Goal: Communication & Community: Participate in discussion

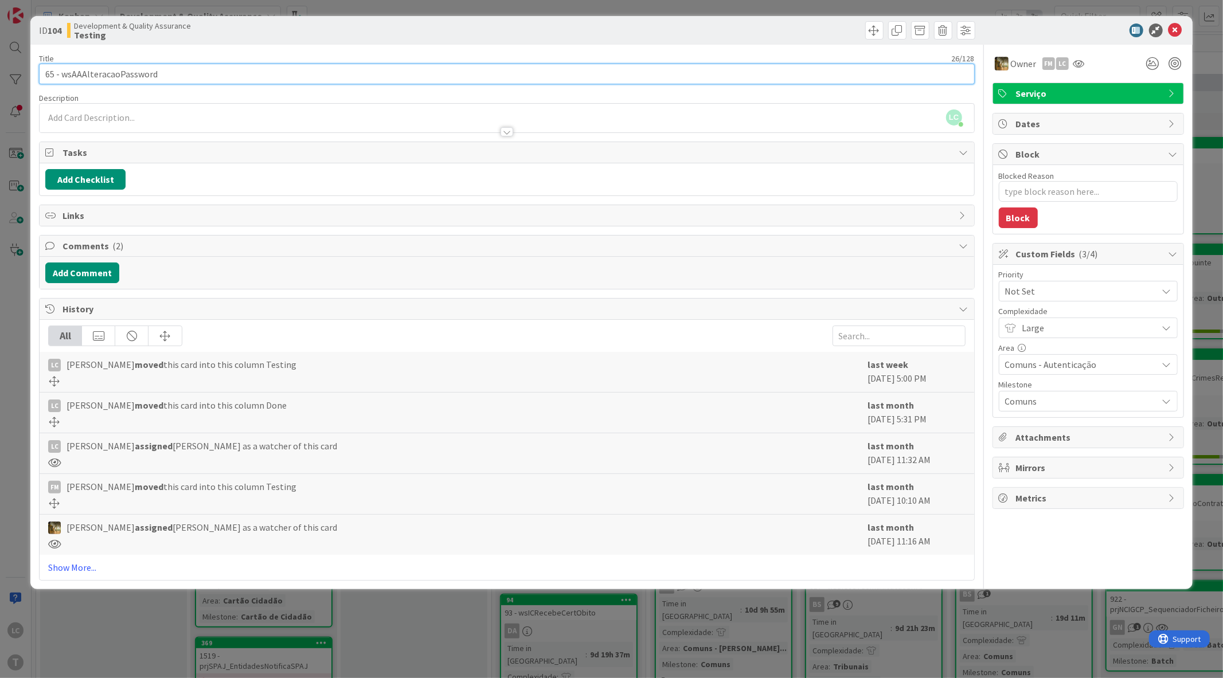
click at [102, 68] on input "65 - wsAAAlteracaoPassword" at bounding box center [506, 74] width 935 height 21
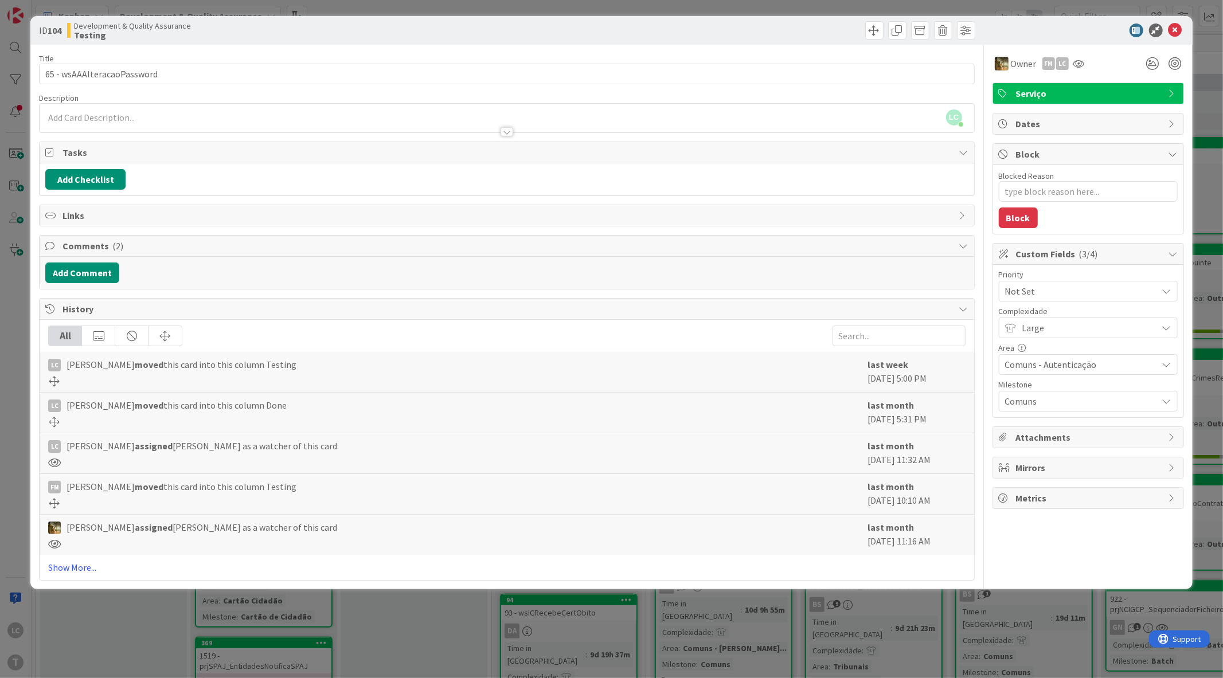
click at [1185, 29] on div "ID 104 Development & Quality Assurance Testing" at bounding box center [611, 30] width 1162 height 29
click at [1178, 30] on icon at bounding box center [1176, 31] width 14 height 14
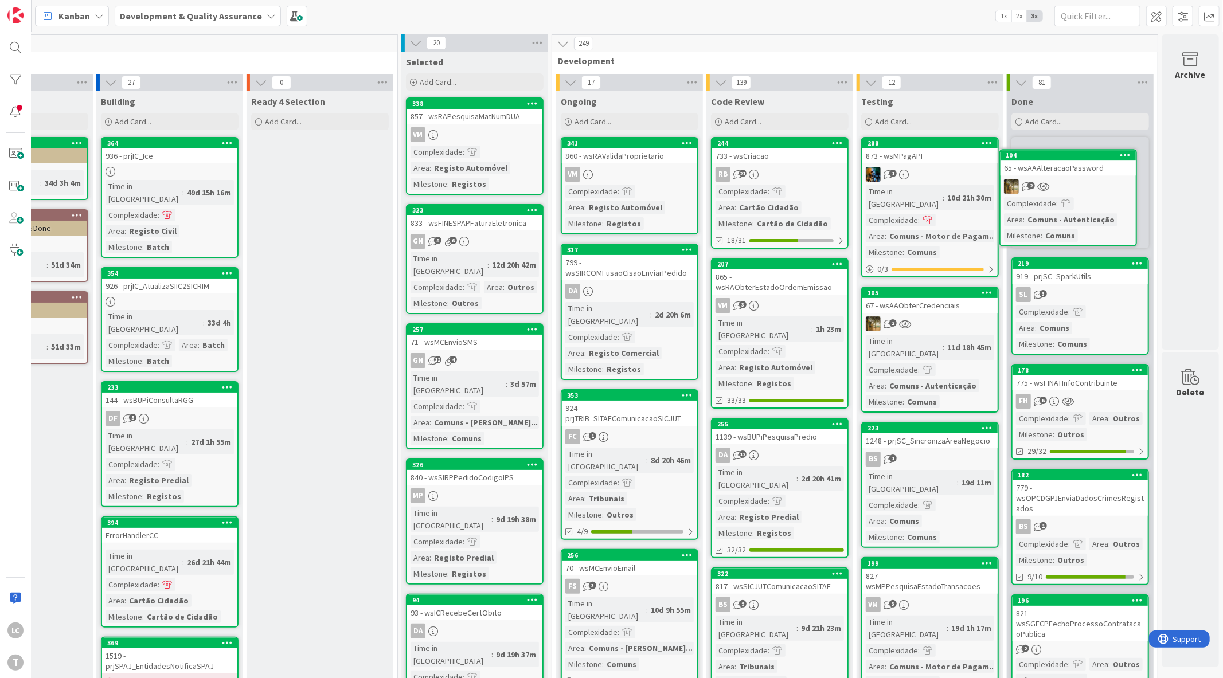
scroll to position [0, 103]
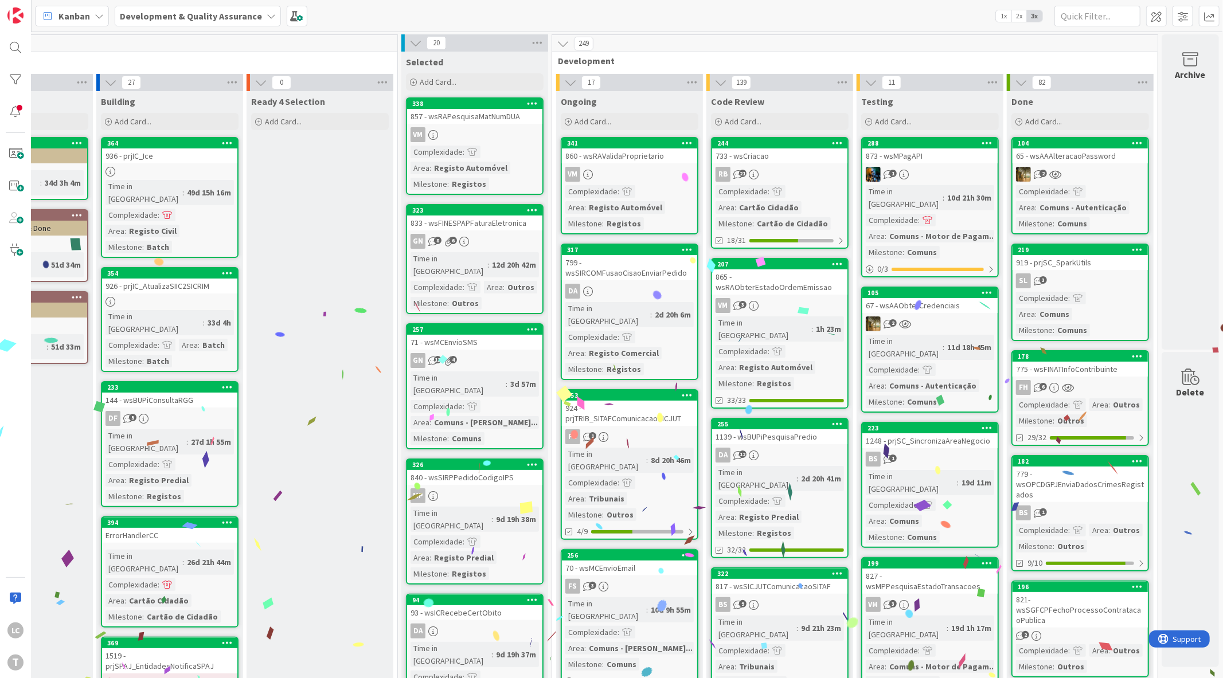
click at [931, 316] on div "2" at bounding box center [929, 323] width 135 height 15
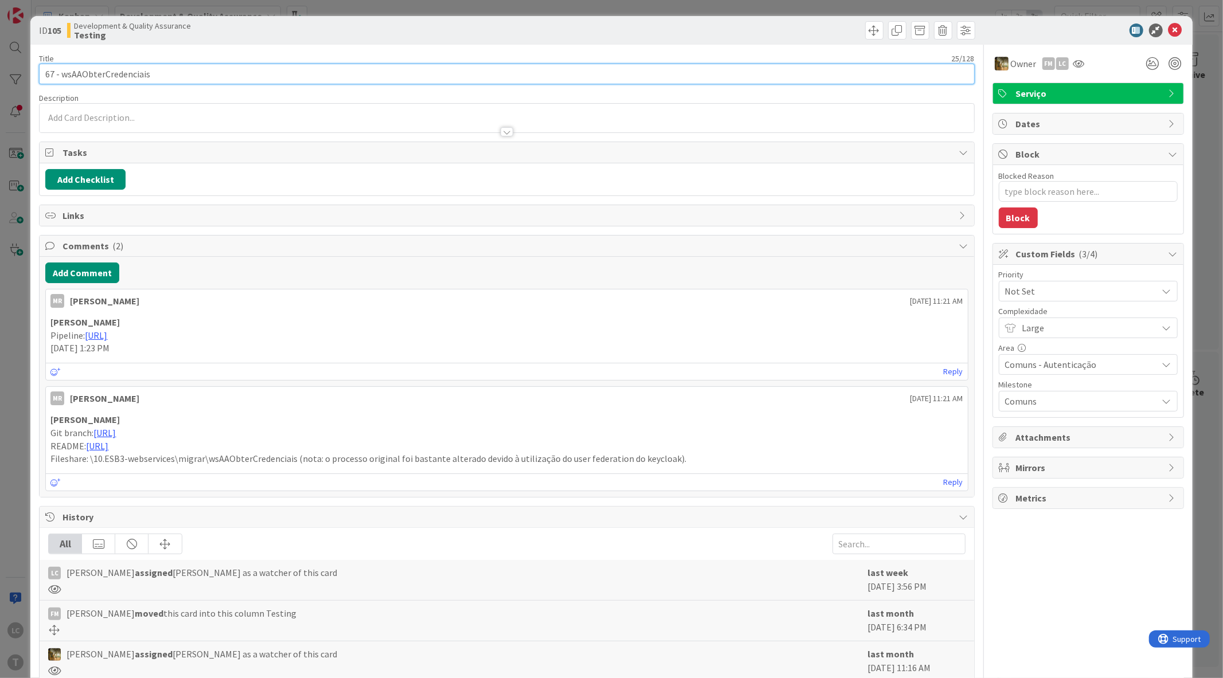
click at [123, 71] on input "67 - wsAAObterCredenciais" at bounding box center [506, 74] width 935 height 21
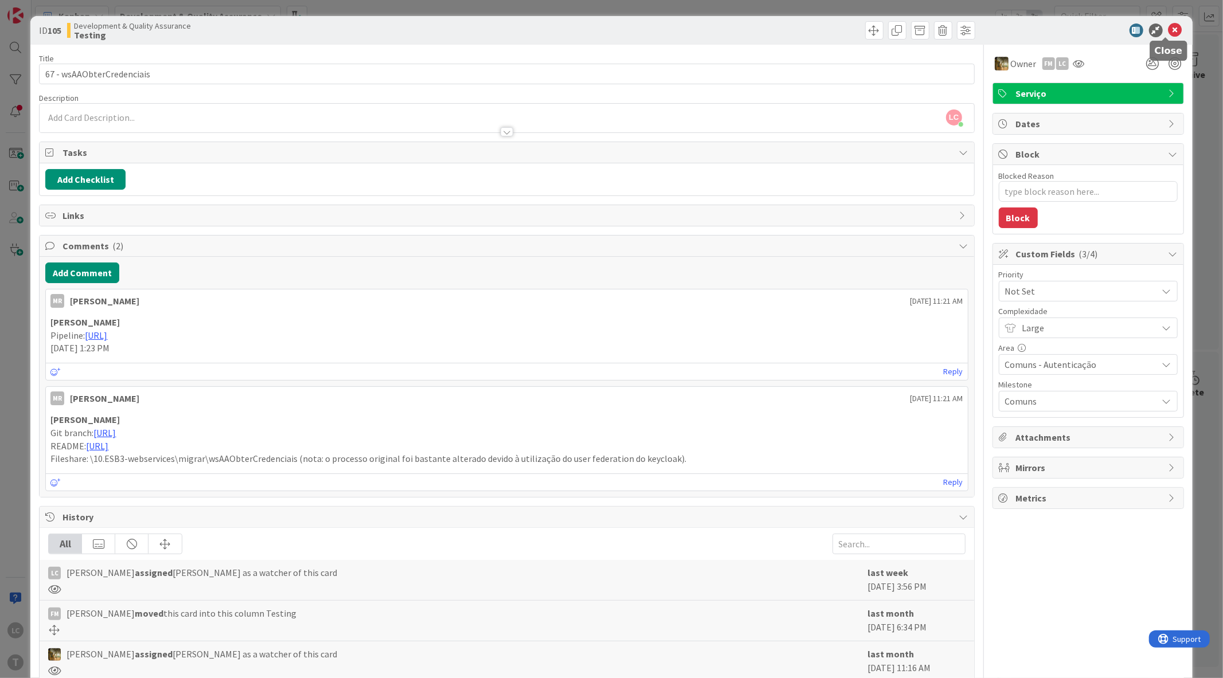
click at [1169, 30] on icon at bounding box center [1176, 31] width 14 height 14
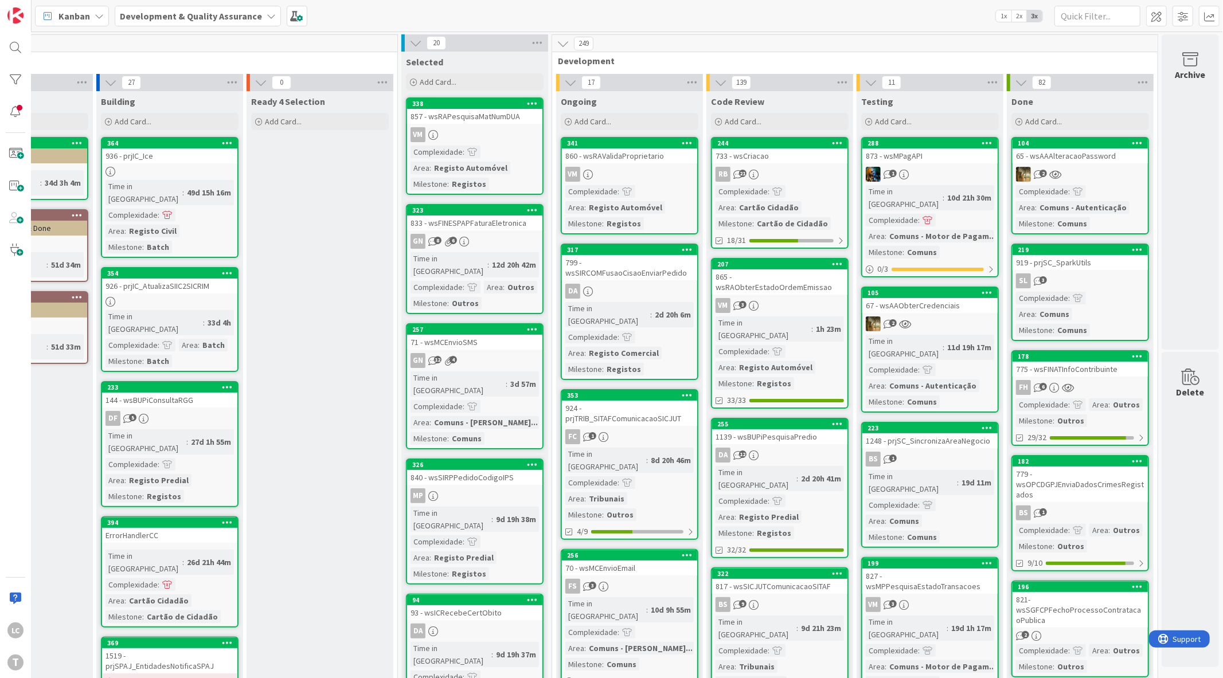
scroll to position [64, 103]
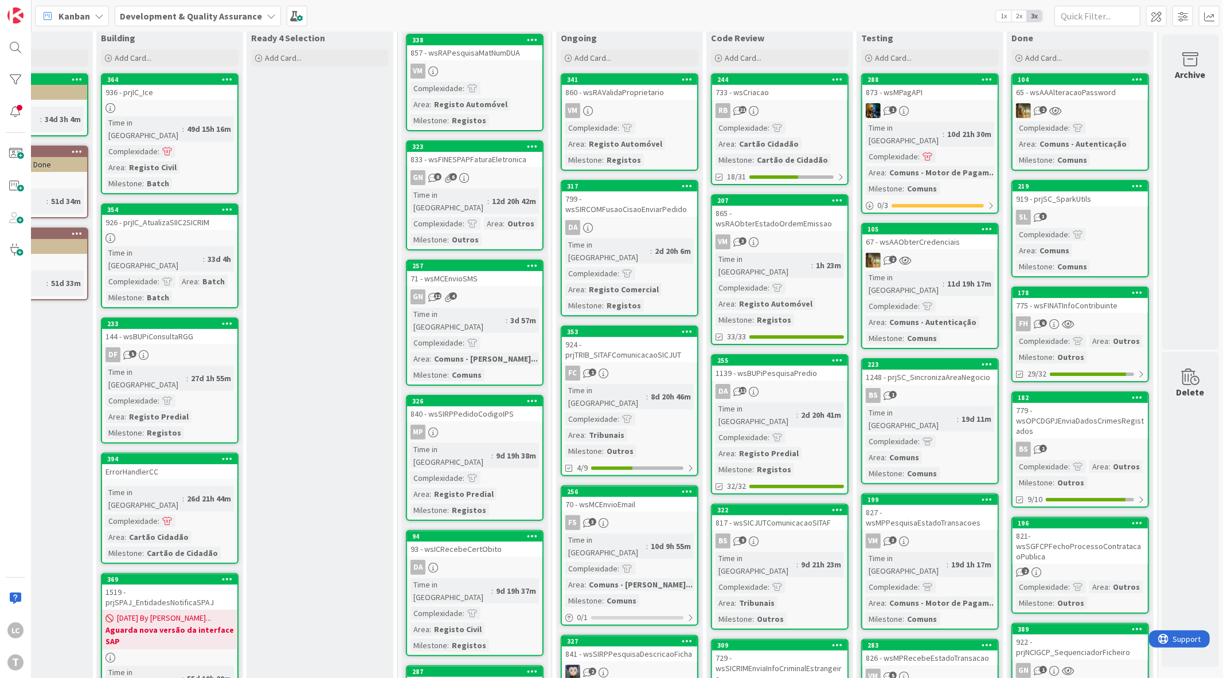
click at [920, 358] on link "223 1248 - prjSC_SincronizaAreaNegocio BS 1 Time in [GEOGRAPHIC_DATA] : 19d 11m…" at bounding box center [930, 421] width 138 height 126
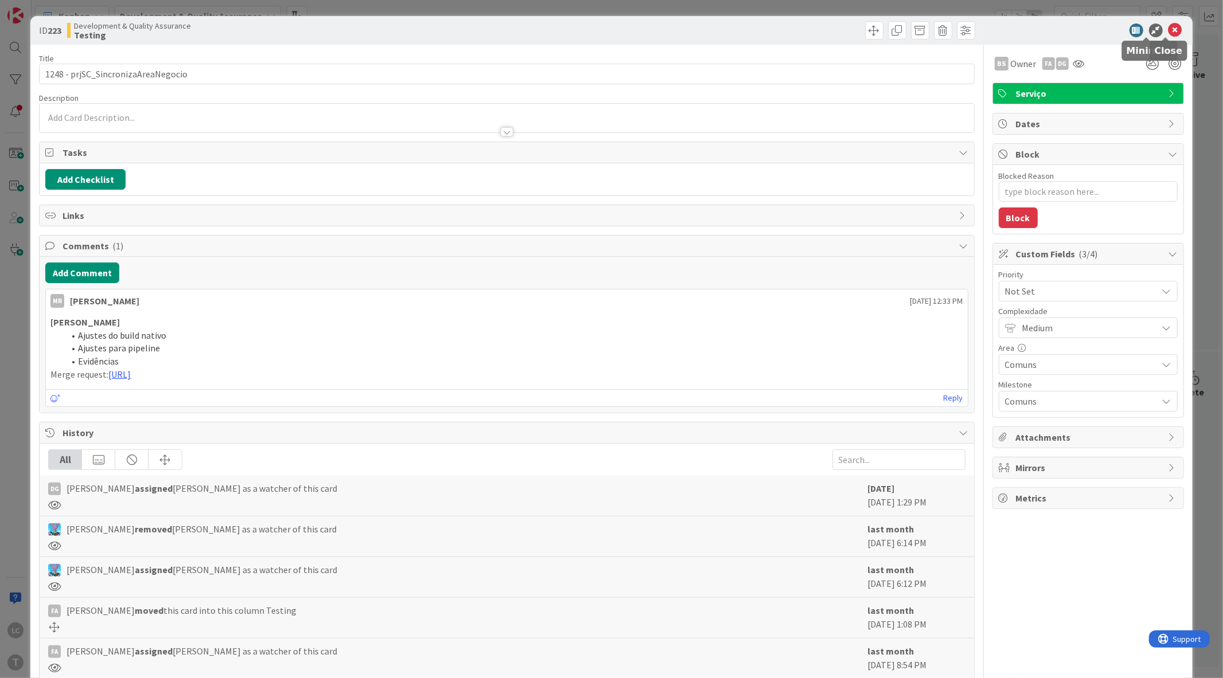
click at [1169, 30] on icon at bounding box center [1176, 31] width 14 height 14
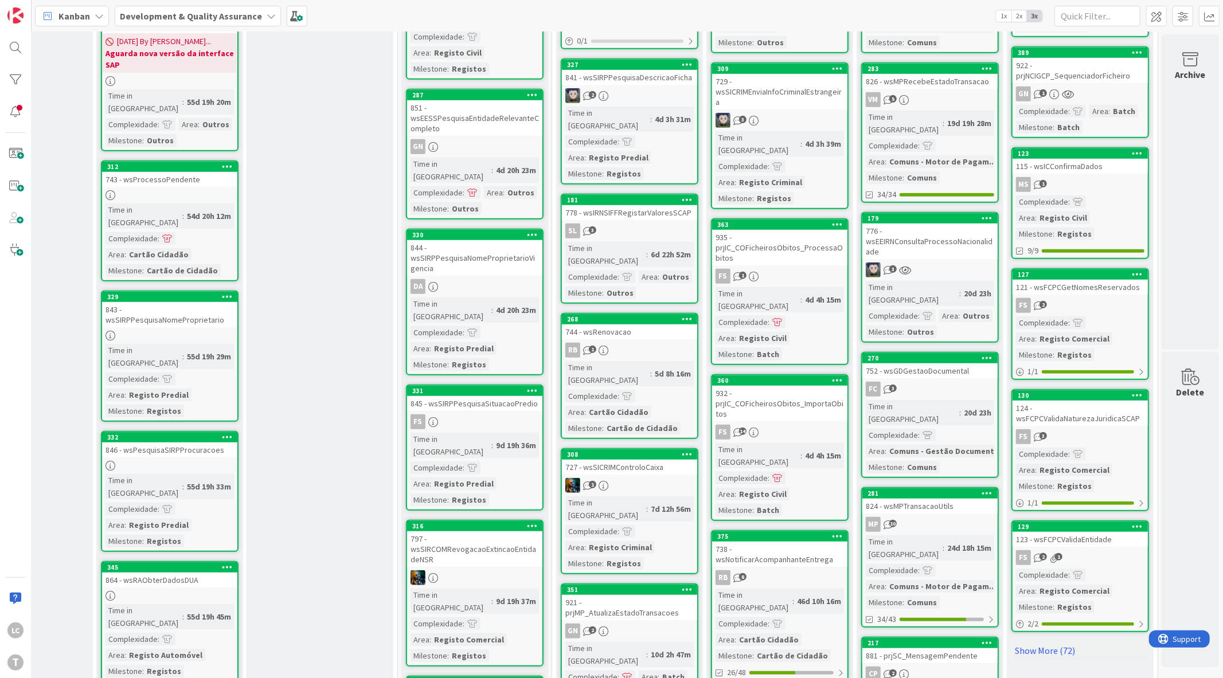
scroll to position [573, 103]
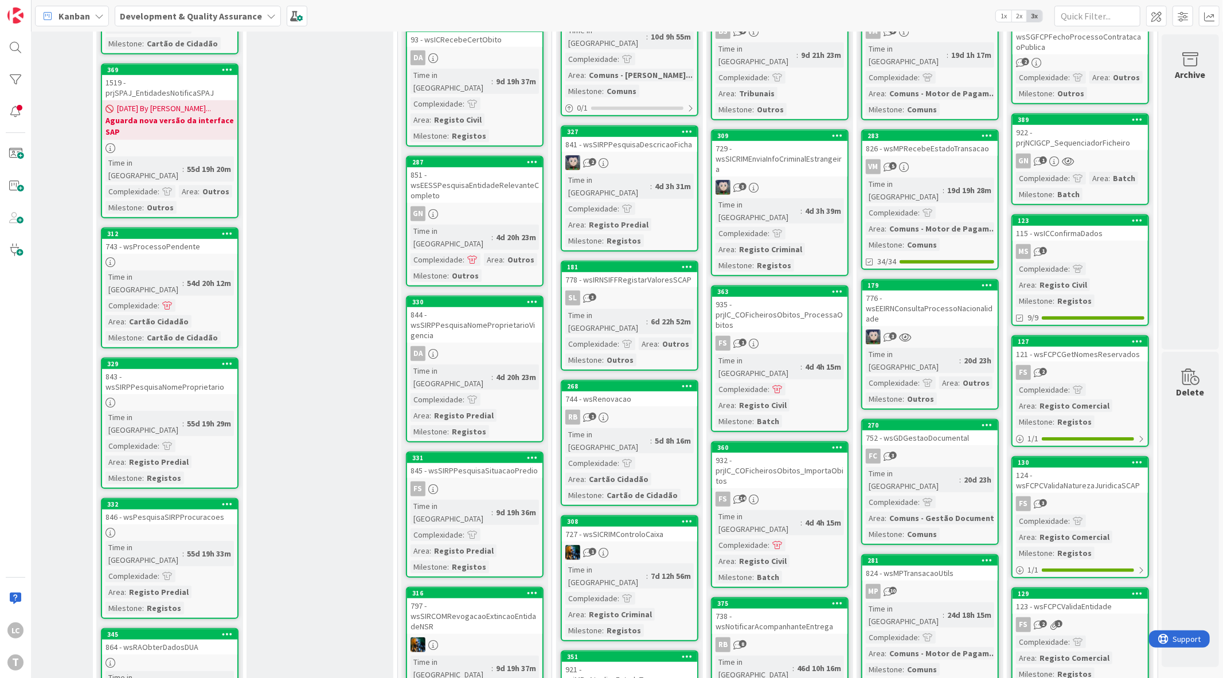
click at [949, 291] on div "776 - wsEEIRNConsultaProcessoNacionalidade" at bounding box center [929, 309] width 135 height 36
type textarea "x"
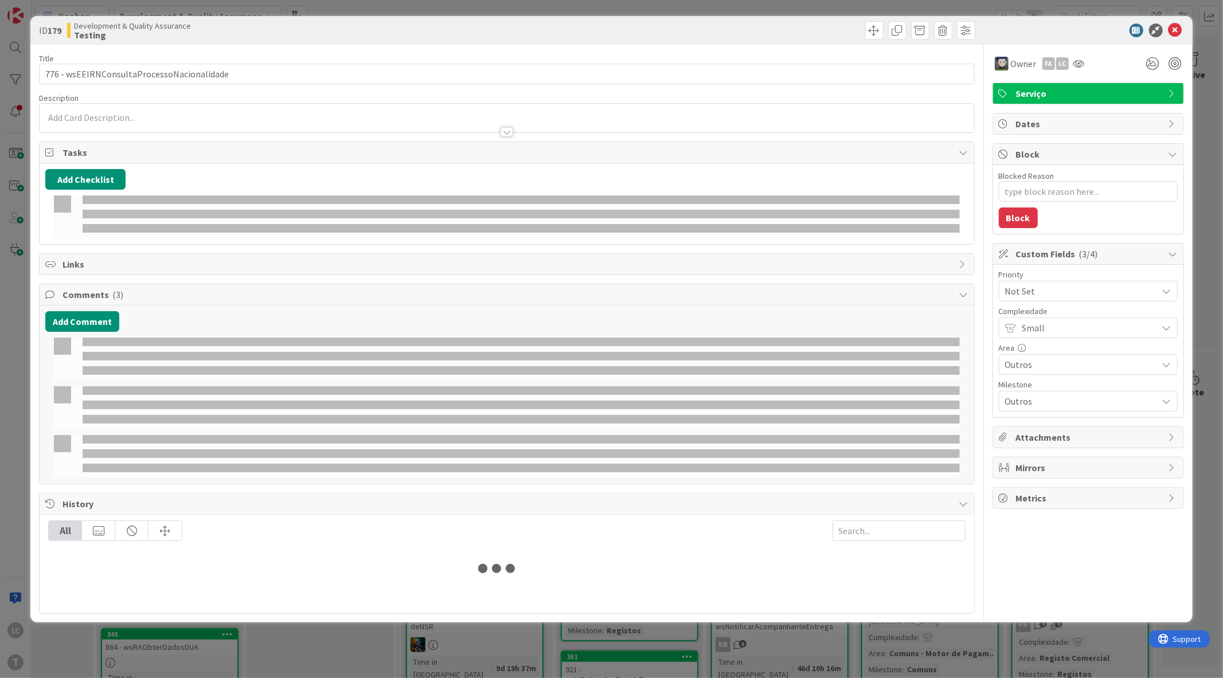
select select "java"
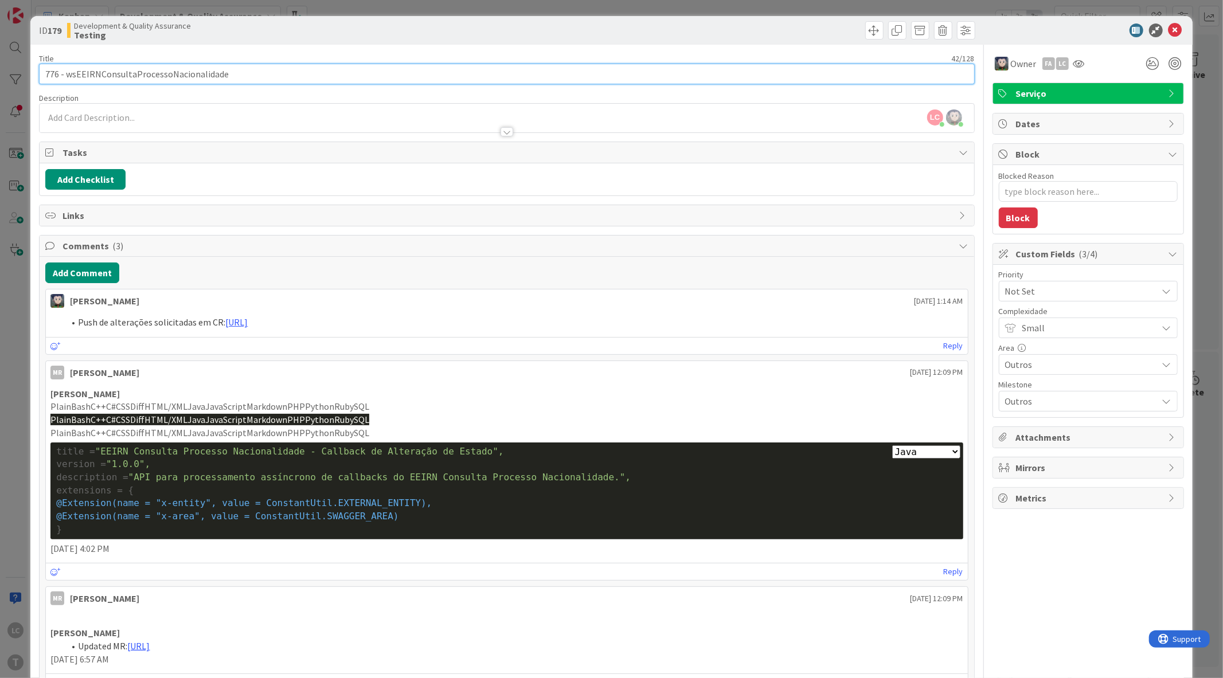
click at [196, 75] on input "776 - wsEEIRNConsultaProcessoNacionalidade" at bounding box center [506, 74] width 935 height 21
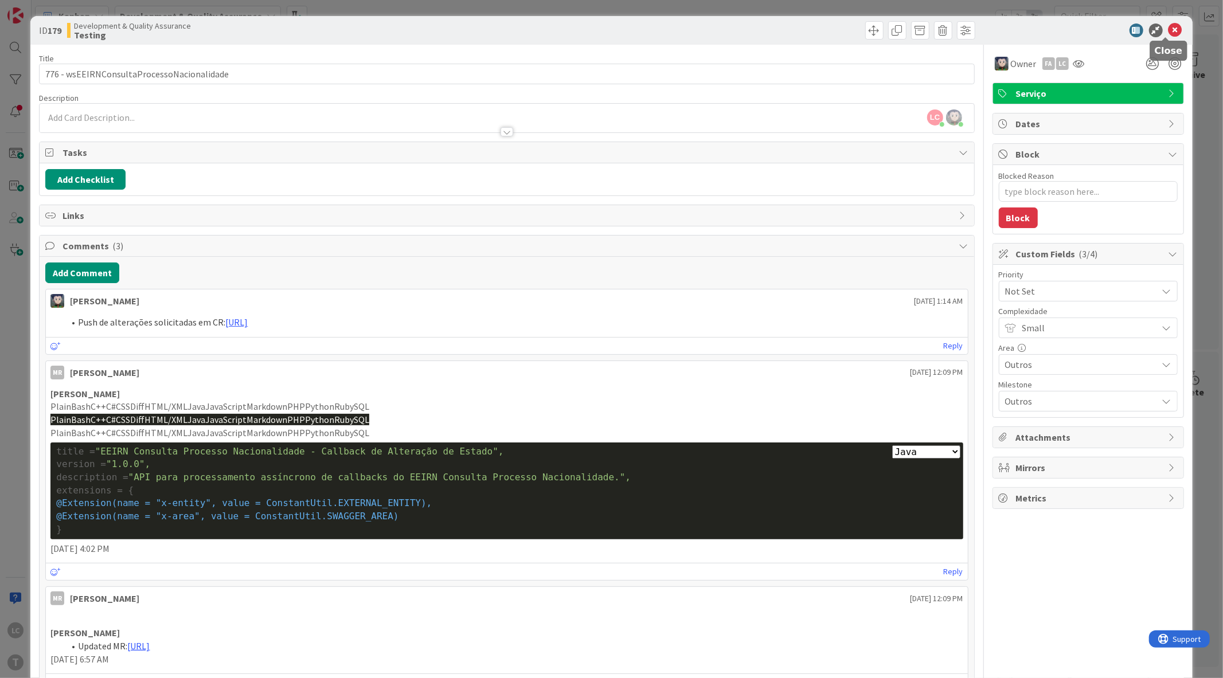
click at [1169, 30] on icon at bounding box center [1176, 31] width 14 height 14
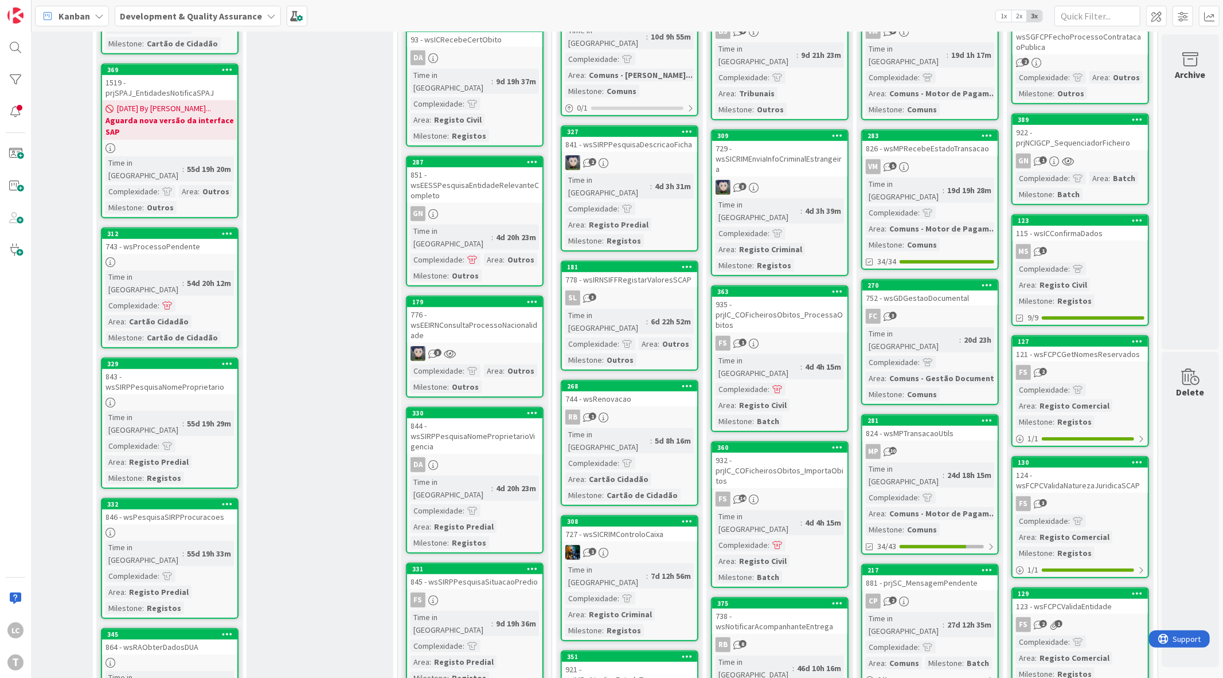
click at [476, 307] on div "776 - wsEEIRNConsultaProcessoNacionalidade" at bounding box center [474, 325] width 135 height 36
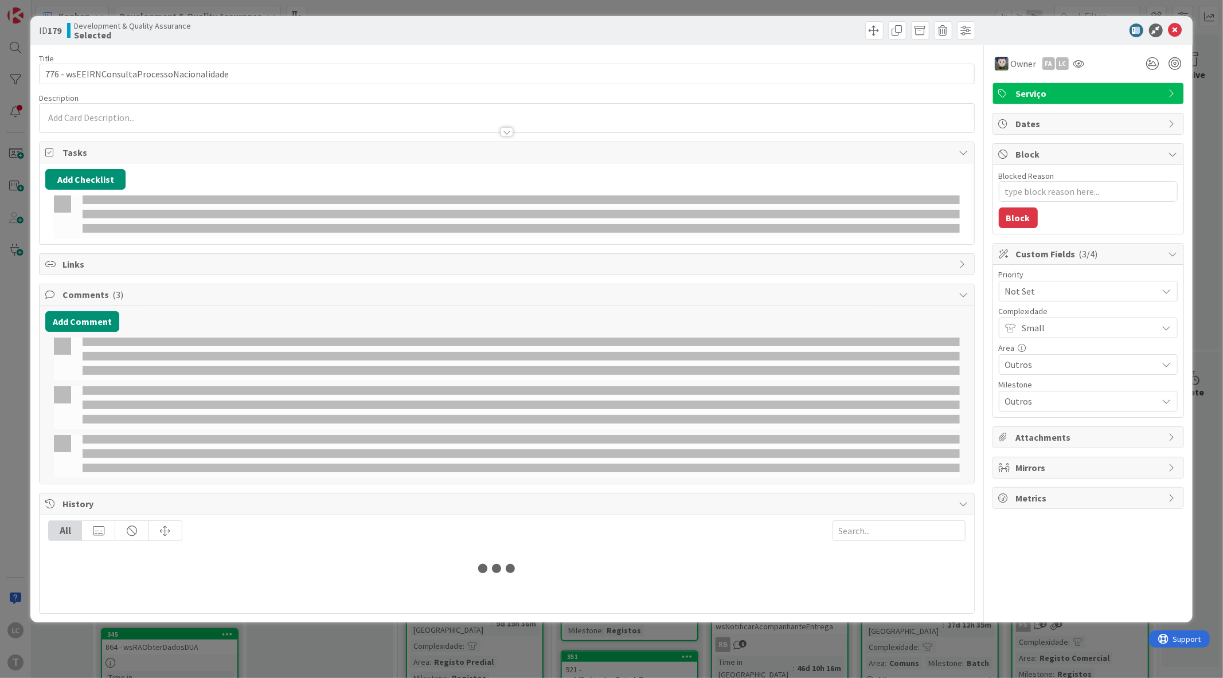
type textarea "x"
select select "java"
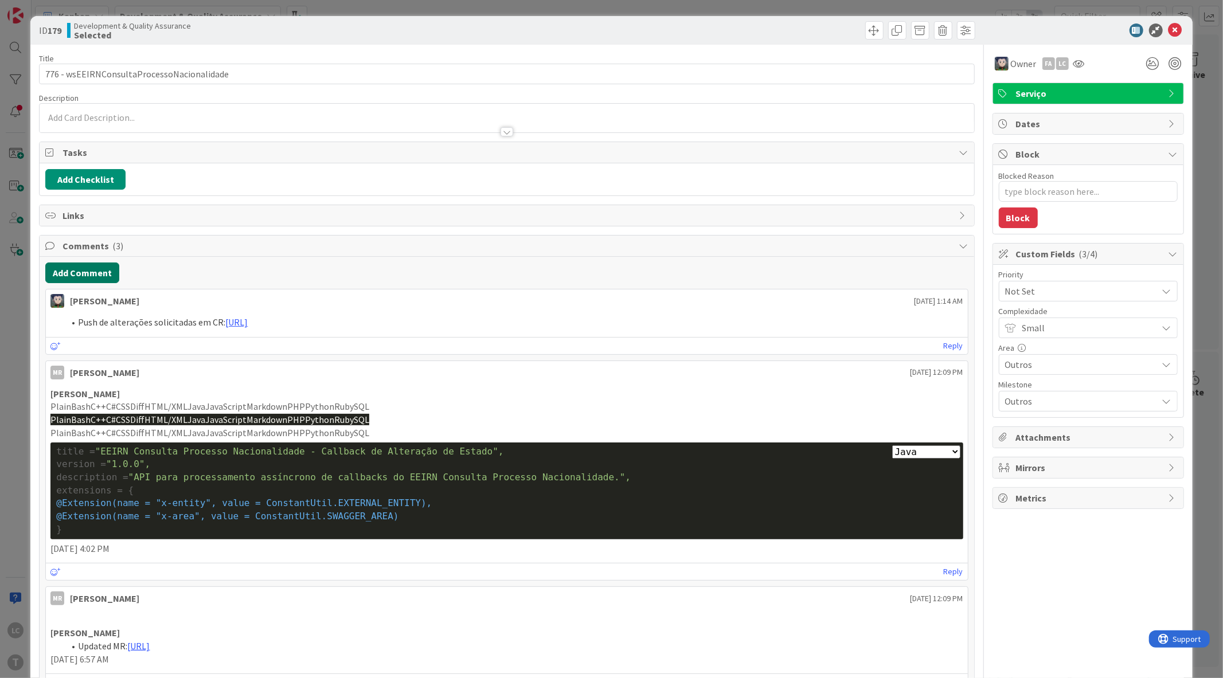
click at [92, 273] on button "Add Comment" at bounding box center [82, 273] width 74 height 21
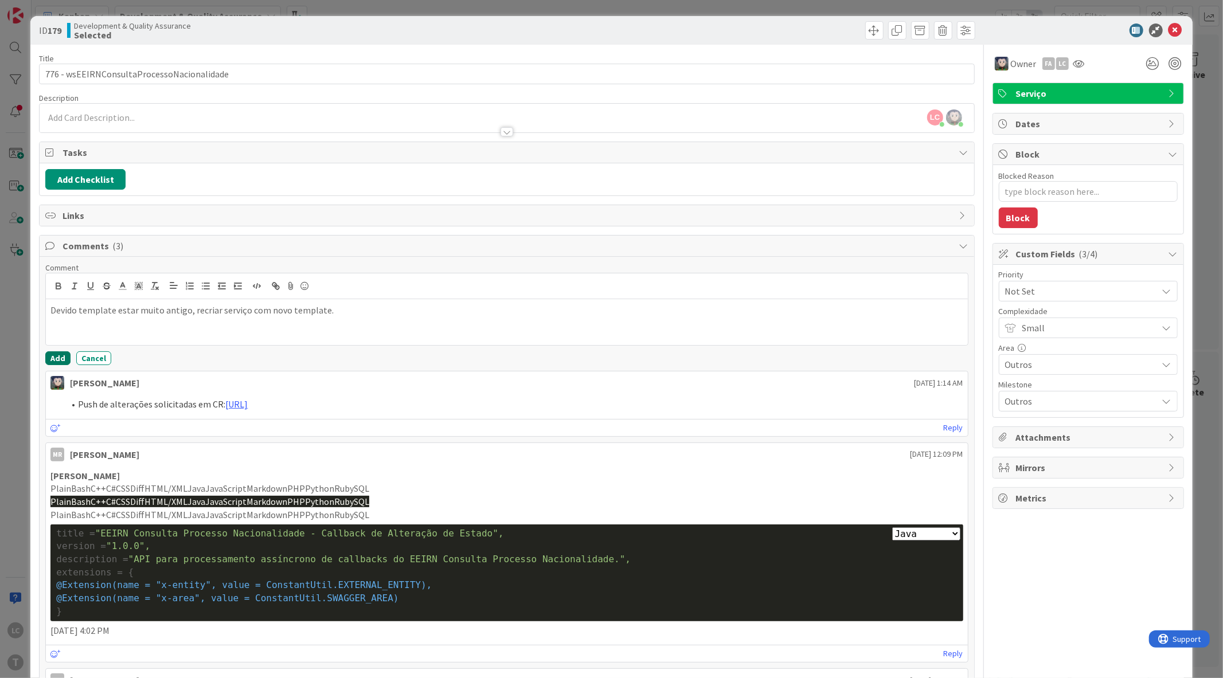
click at [59, 360] on button "Add" at bounding box center [57, 358] width 25 height 14
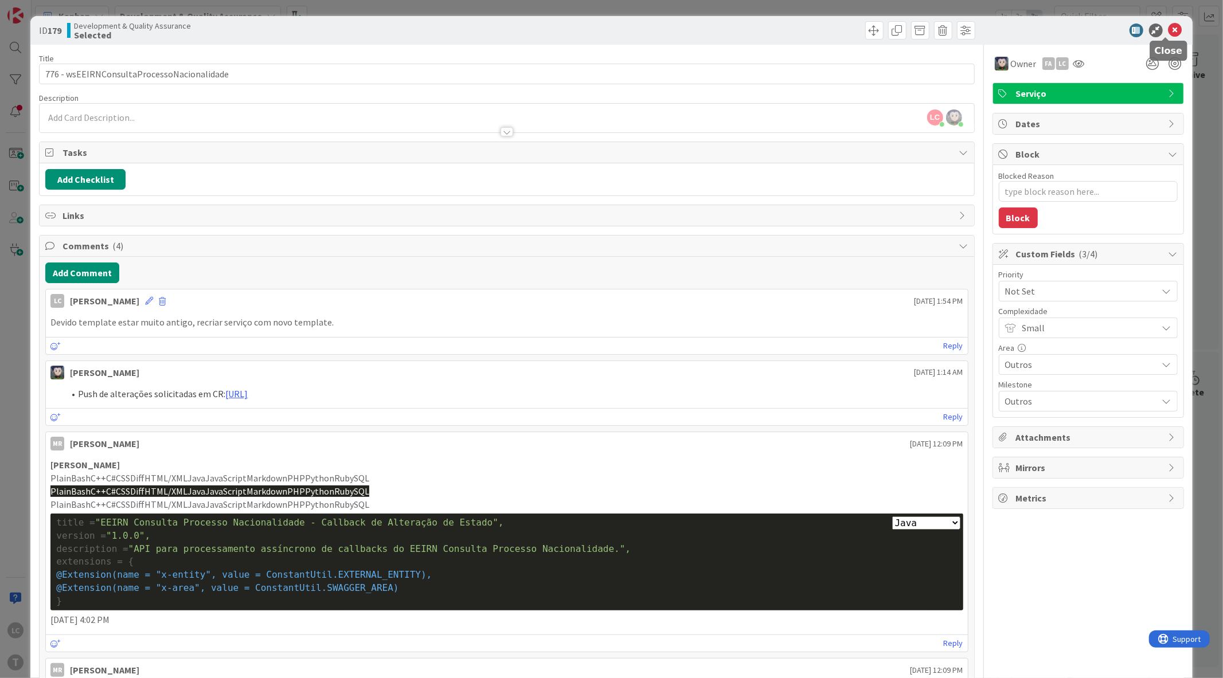
click at [1169, 30] on icon at bounding box center [1176, 31] width 14 height 14
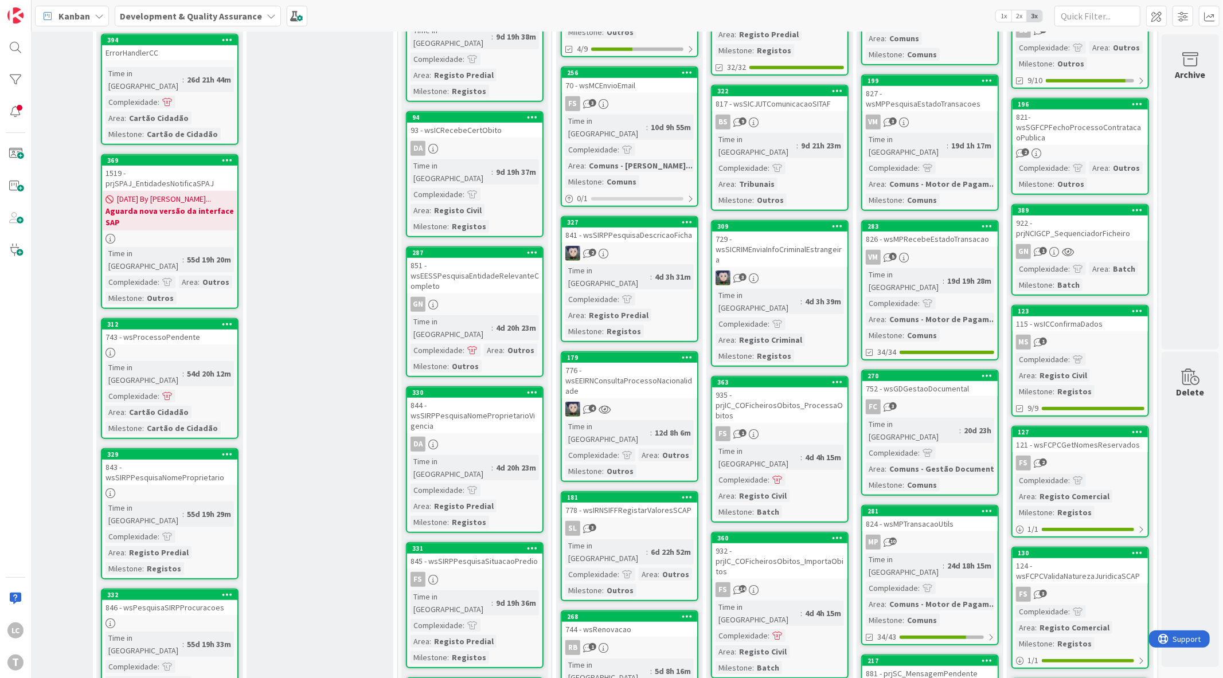
click at [326, 129] on div "Ready 4 Selection Add Card..." at bounding box center [320, 366] width 147 height 1516
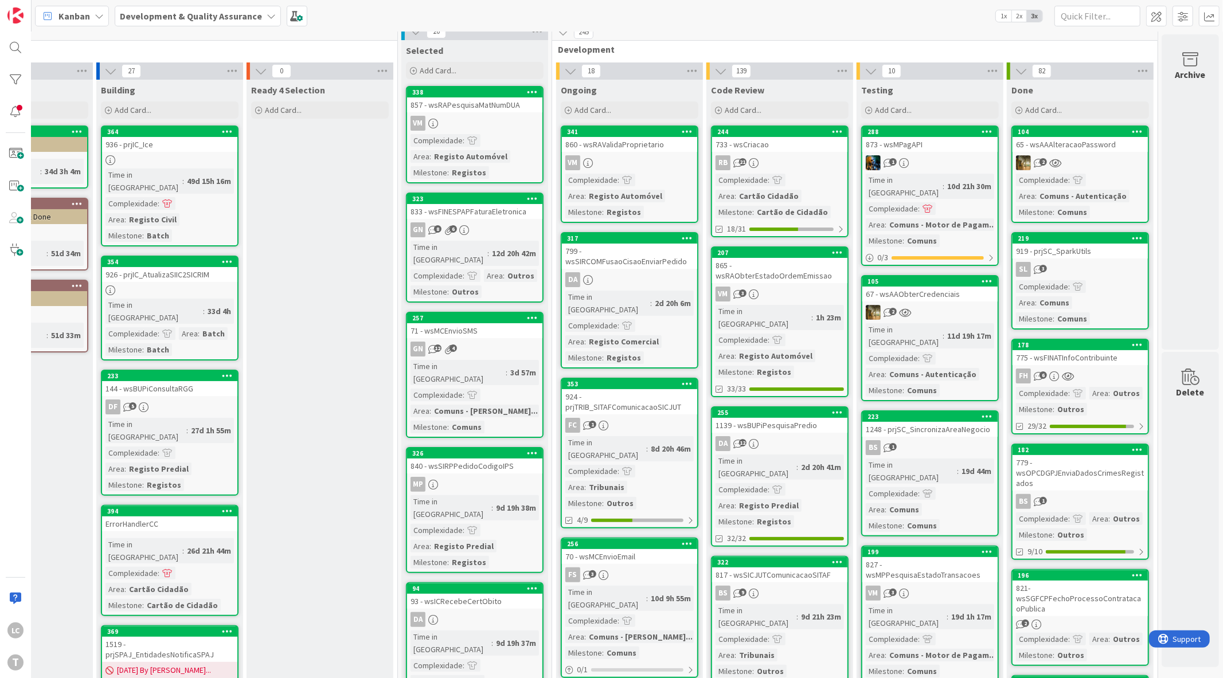
scroll to position [0, 103]
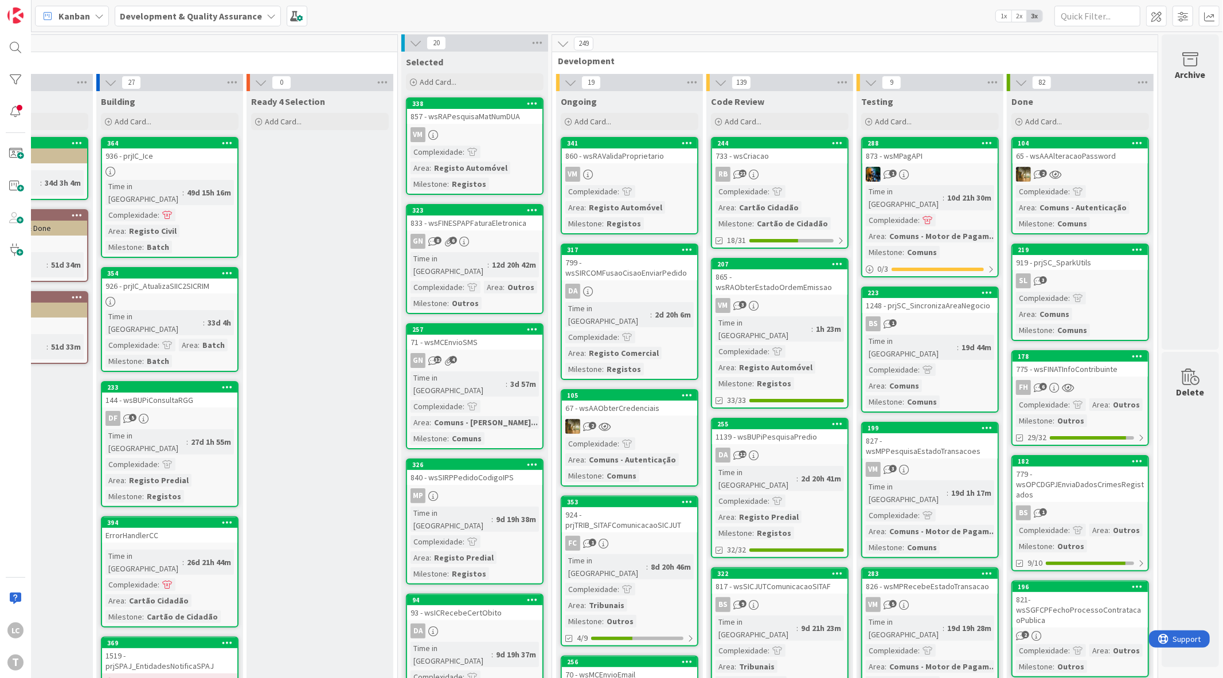
click at [636, 419] on div "2" at bounding box center [629, 426] width 135 height 15
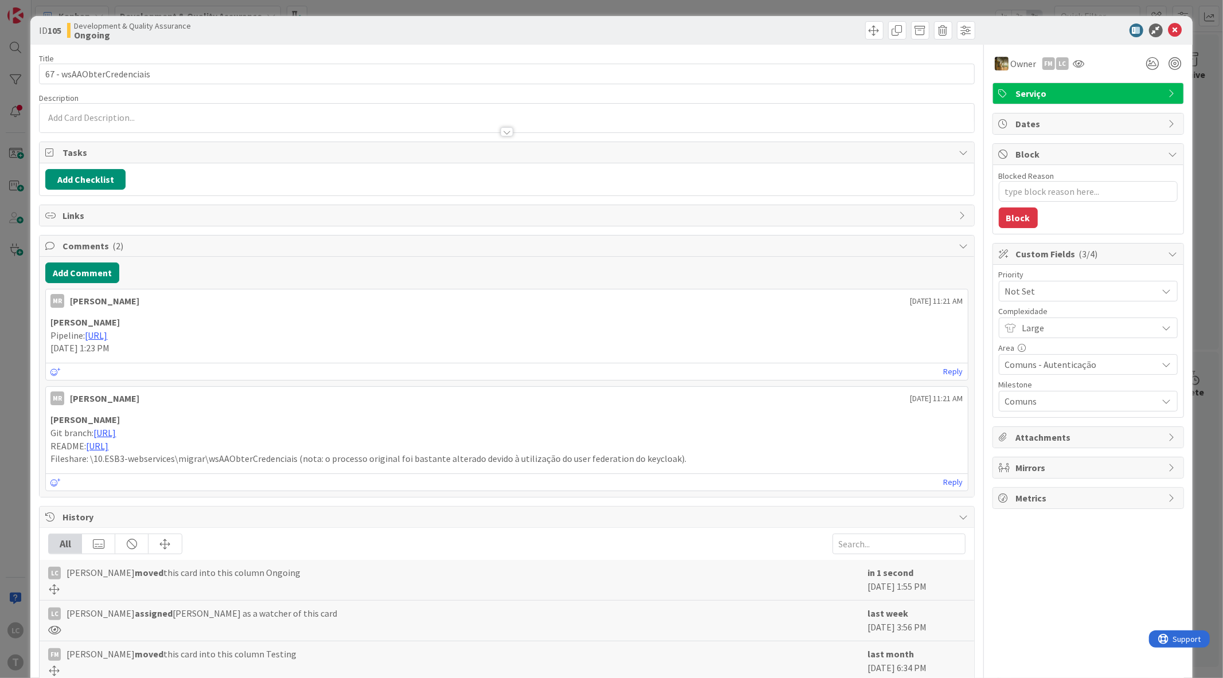
click at [122, 247] on span "Comments ( 2 )" at bounding box center [507, 246] width 890 height 14
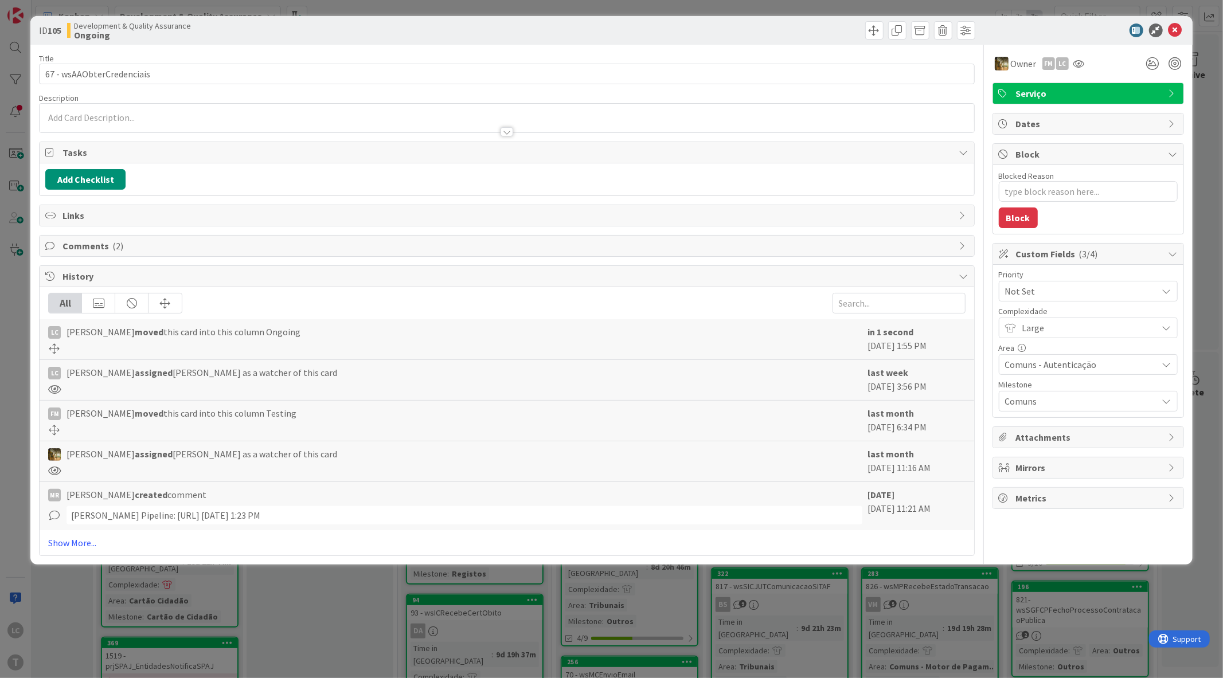
click at [123, 247] on span "Comments ( 2 )" at bounding box center [507, 246] width 890 height 14
type textarea "x"
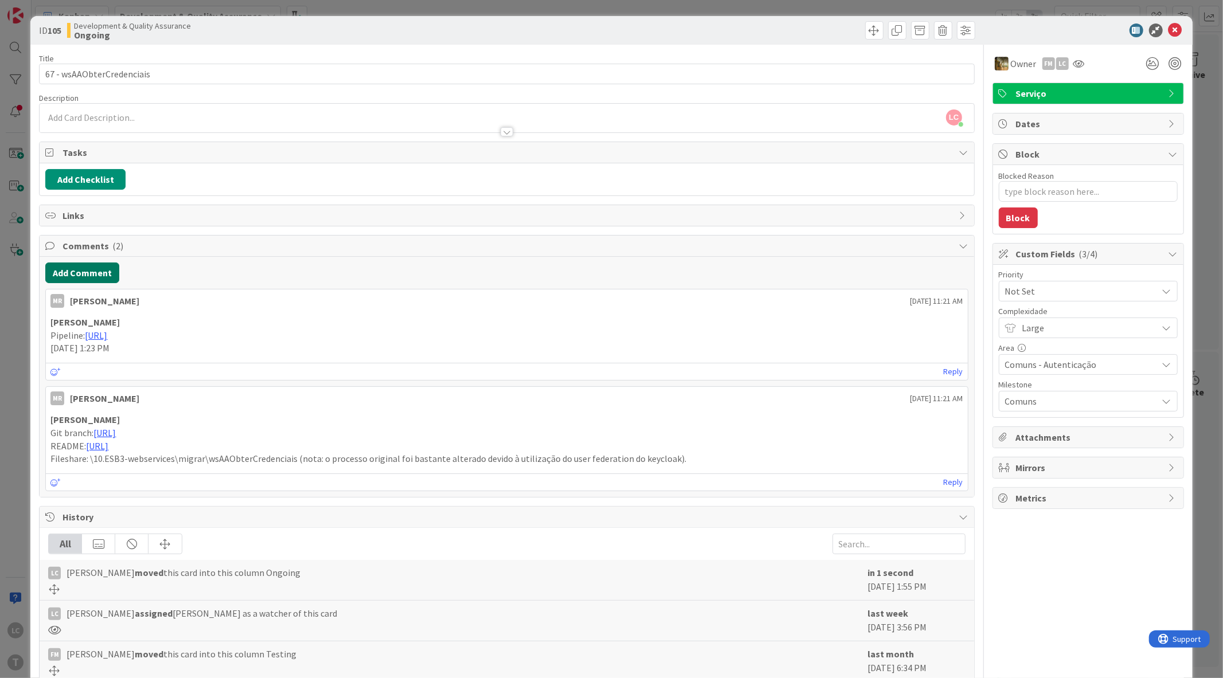
click at [107, 268] on button "Add Comment" at bounding box center [82, 273] width 74 height 21
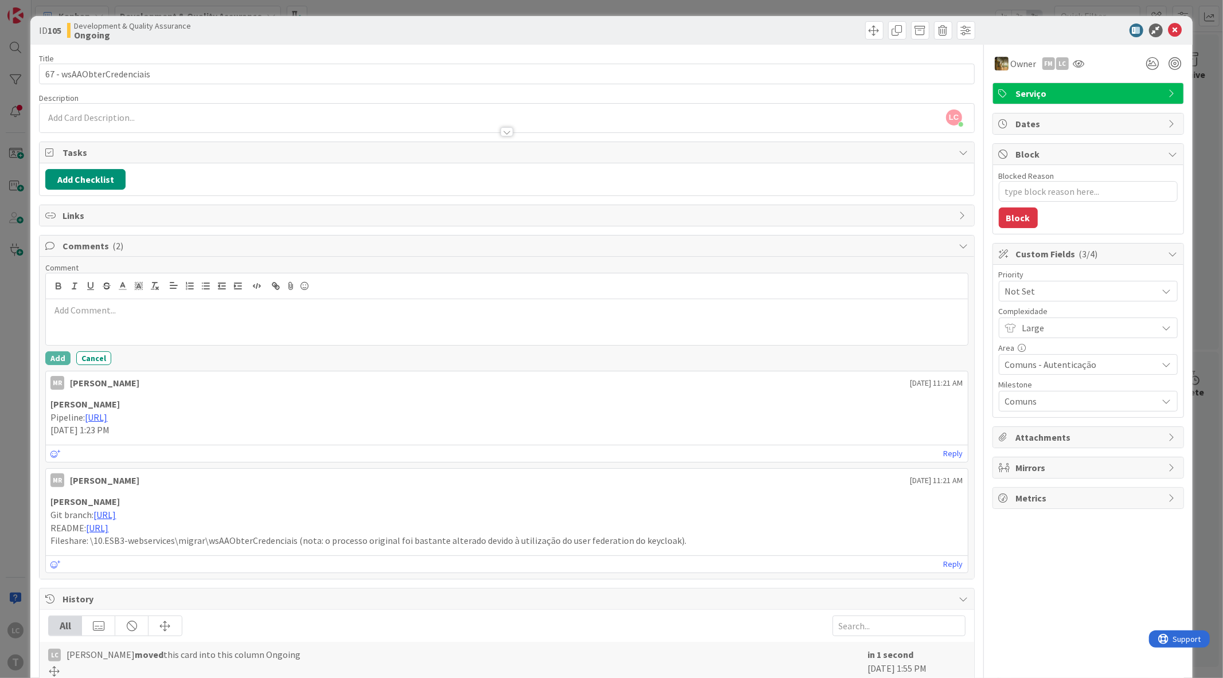
click at [181, 323] on div at bounding box center [506, 322] width 921 height 46
click at [56, 362] on button "Add" at bounding box center [57, 361] width 25 height 14
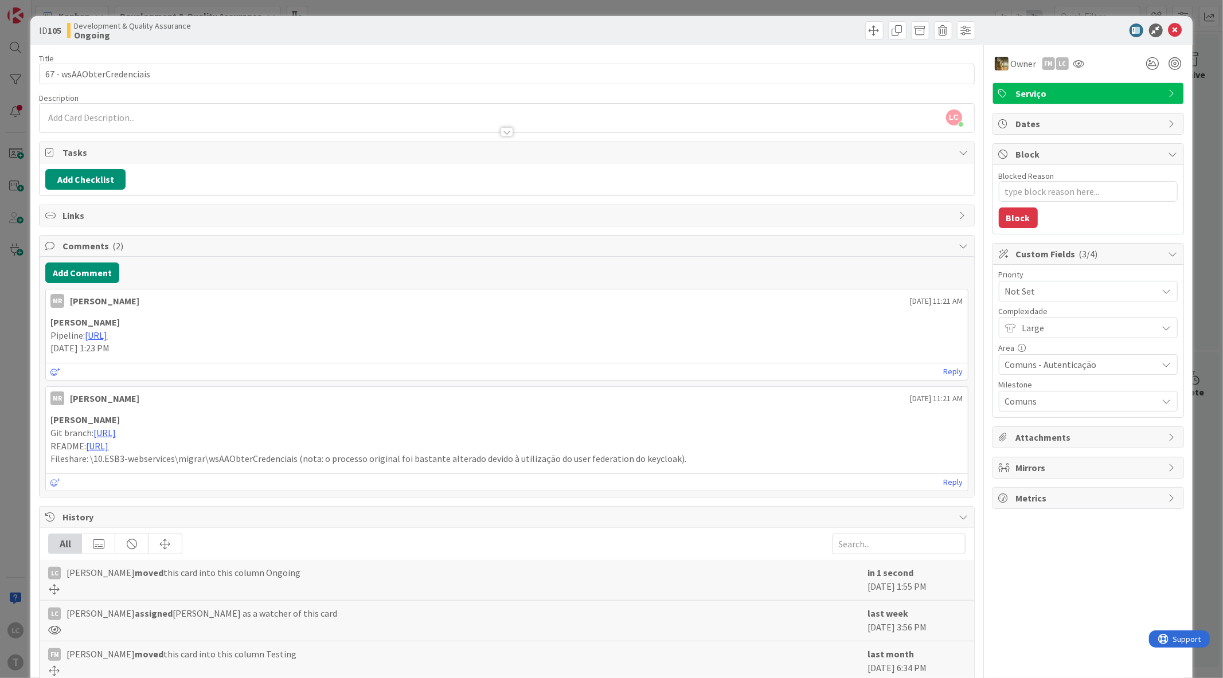
type textarea "x"
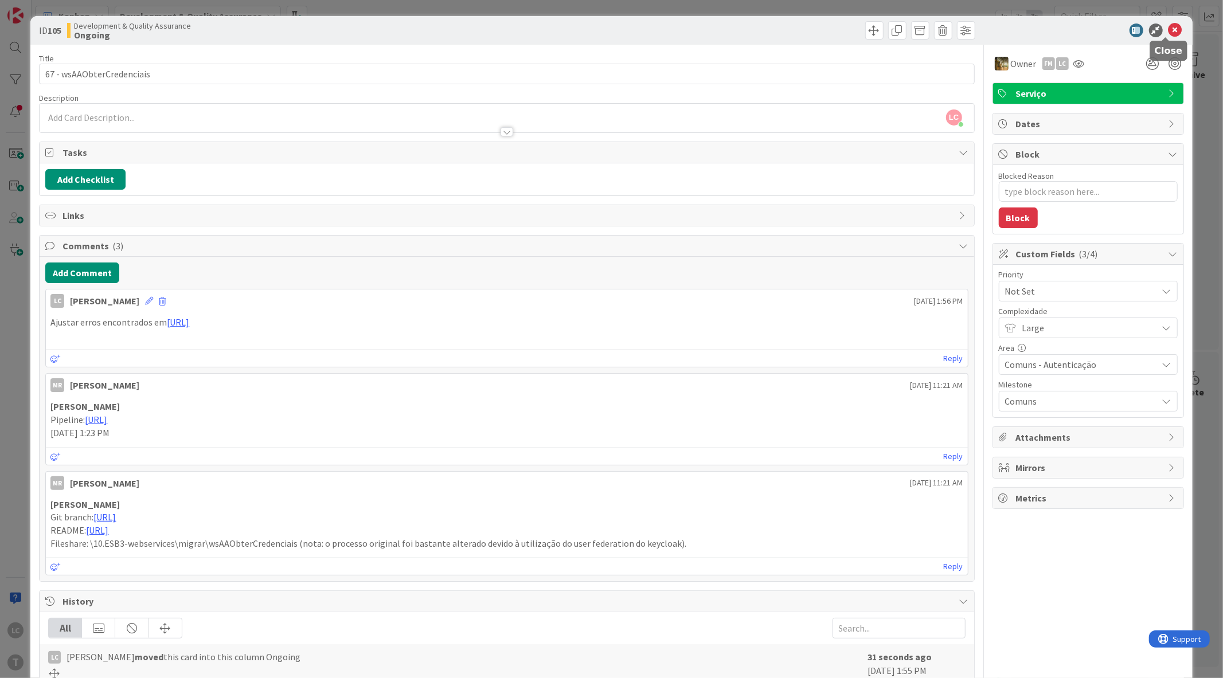
click at [1169, 31] on icon at bounding box center [1176, 31] width 14 height 14
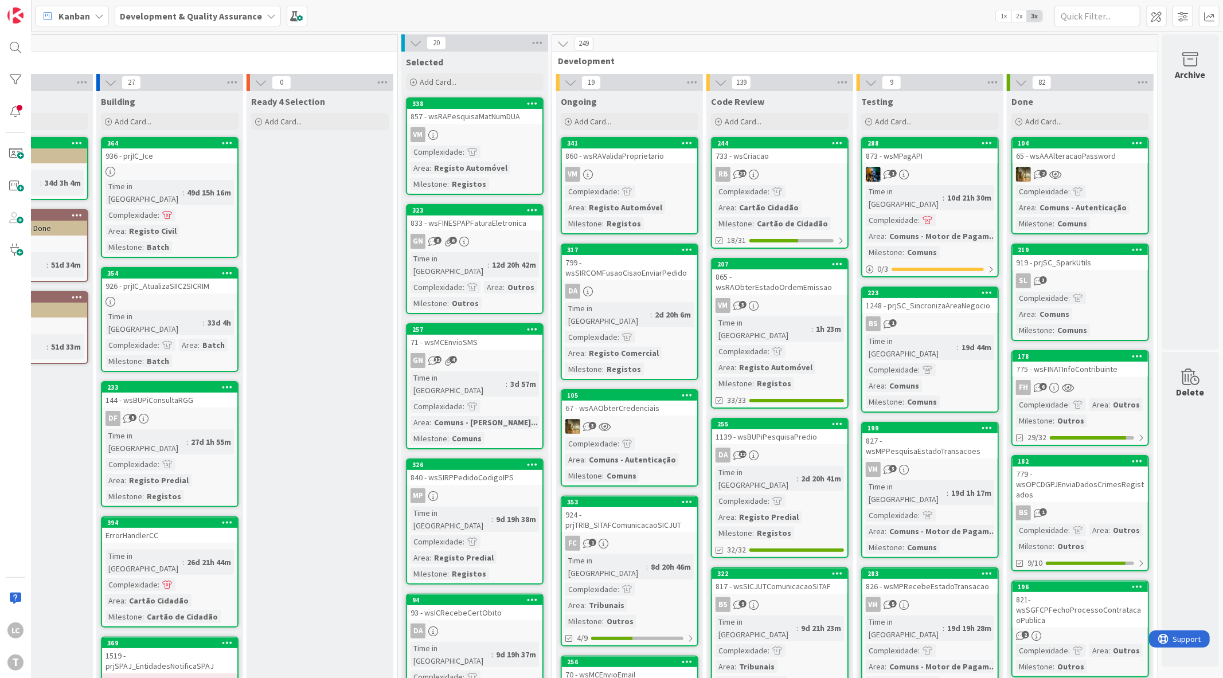
drag, startPoint x: 308, startPoint y: 325, endPoint x: 329, endPoint y: 323, distance: 20.7
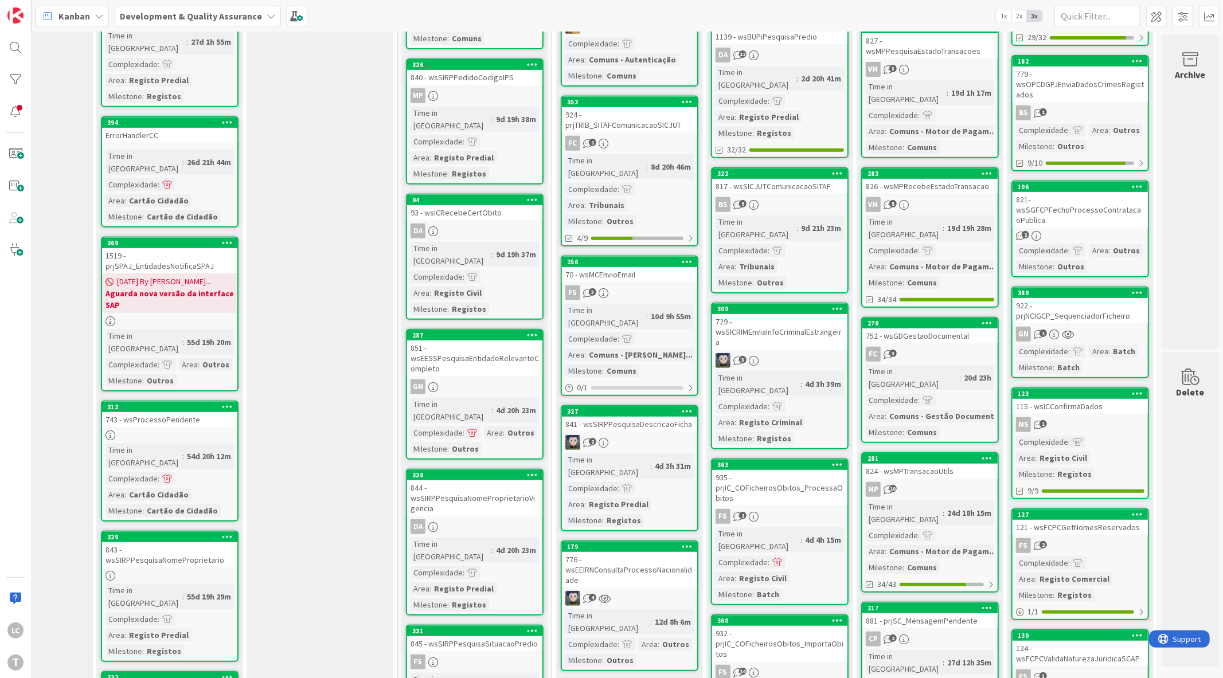
scroll to position [191, 103]
